Goal: Navigation & Orientation: Find specific page/section

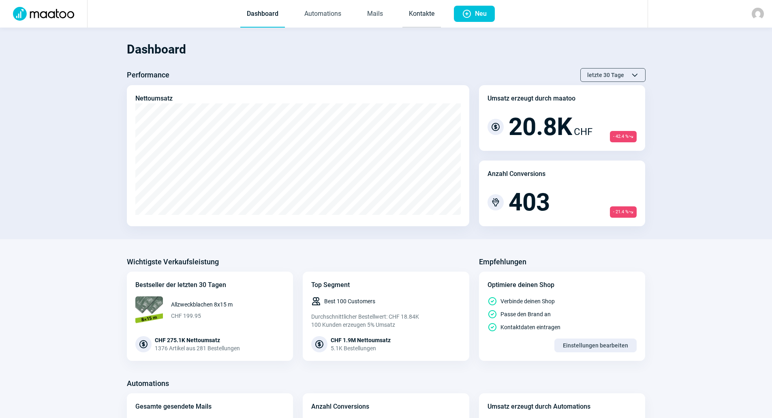
click at [426, 13] on link "Kontakte" at bounding box center [421, 14] width 39 height 27
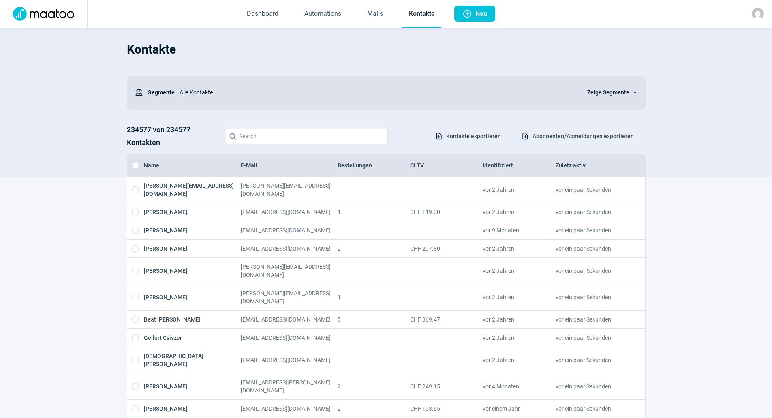
click at [759, 15] on img at bounding box center [758, 14] width 12 height 12
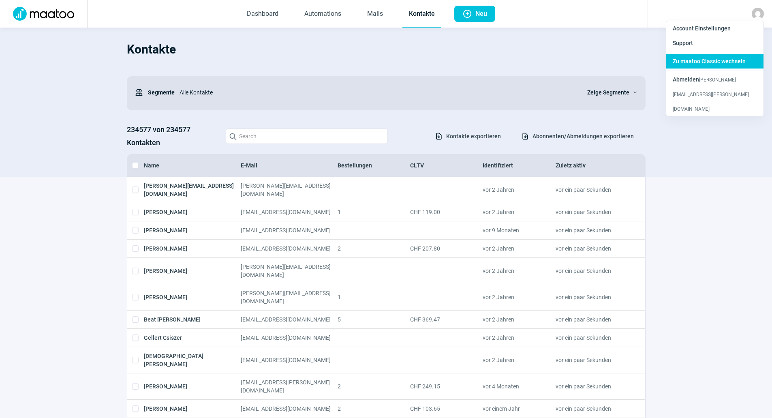
click at [717, 72] on div "Zu maatoo Classic wechseln" at bounding box center [714, 94] width 97 height 44
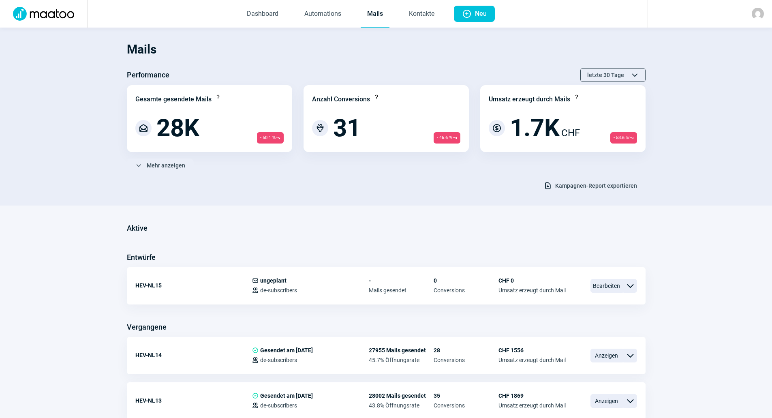
click at [758, 15] on img at bounding box center [758, 14] width 12 height 12
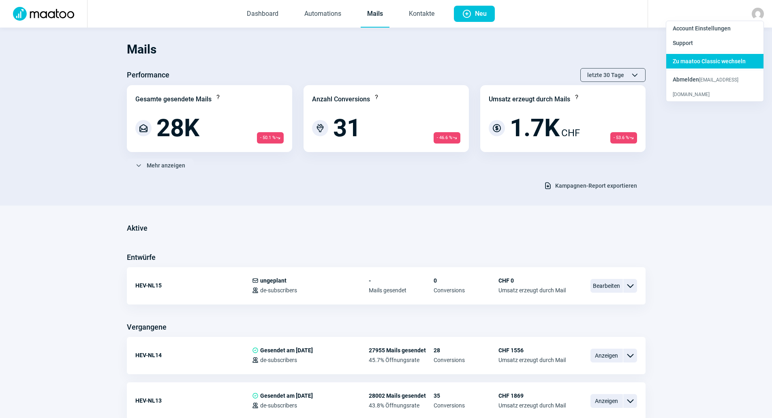
click at [717, 64] on span "Zu maatoo Classic wechseln" at bounding box center [709, 61] width 73 height 6
